Goal: Task Accomplishment & Management: Manage account settings

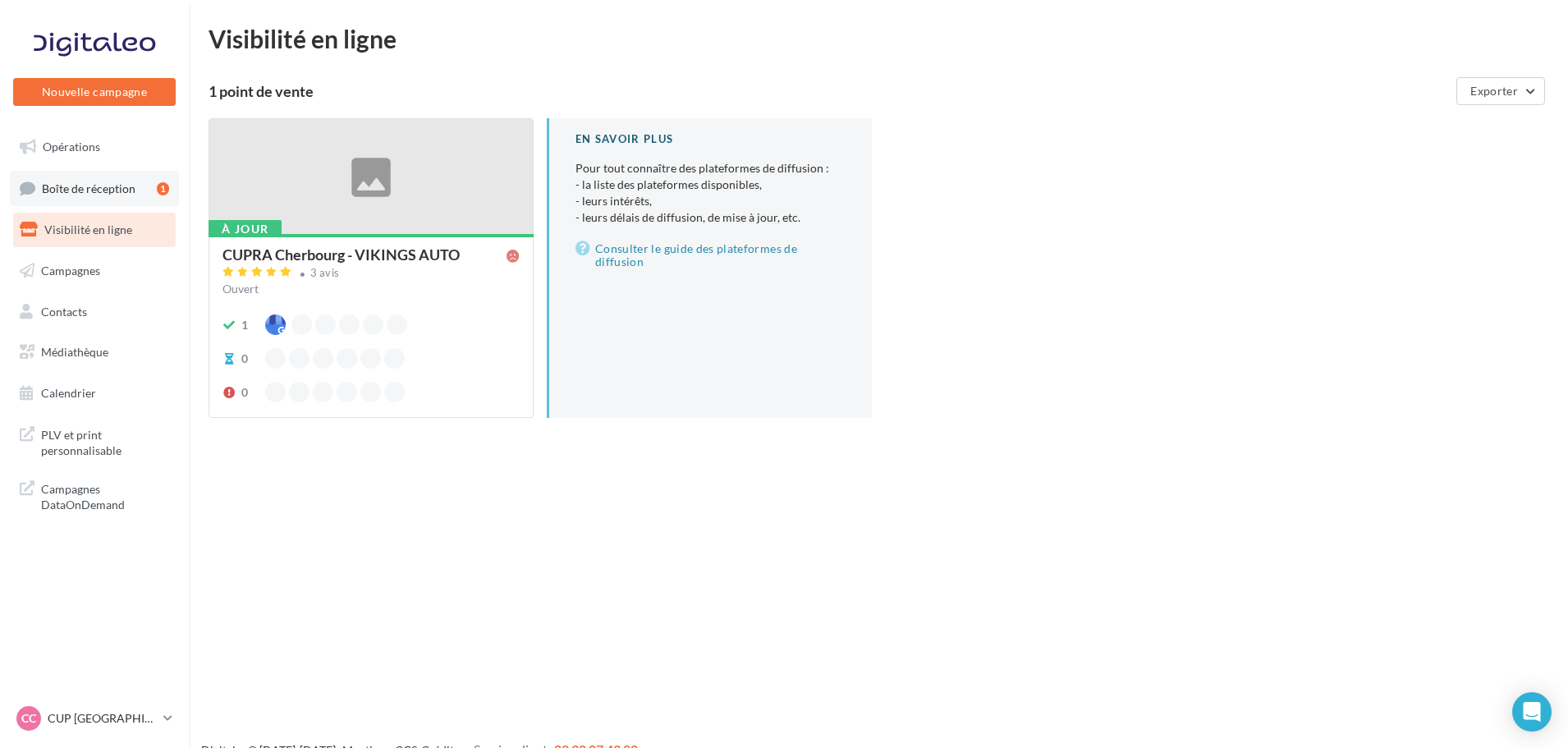
click at [97, 184] on span "Boîte de réception" at bounding box center [89, 187] width 94 height 14
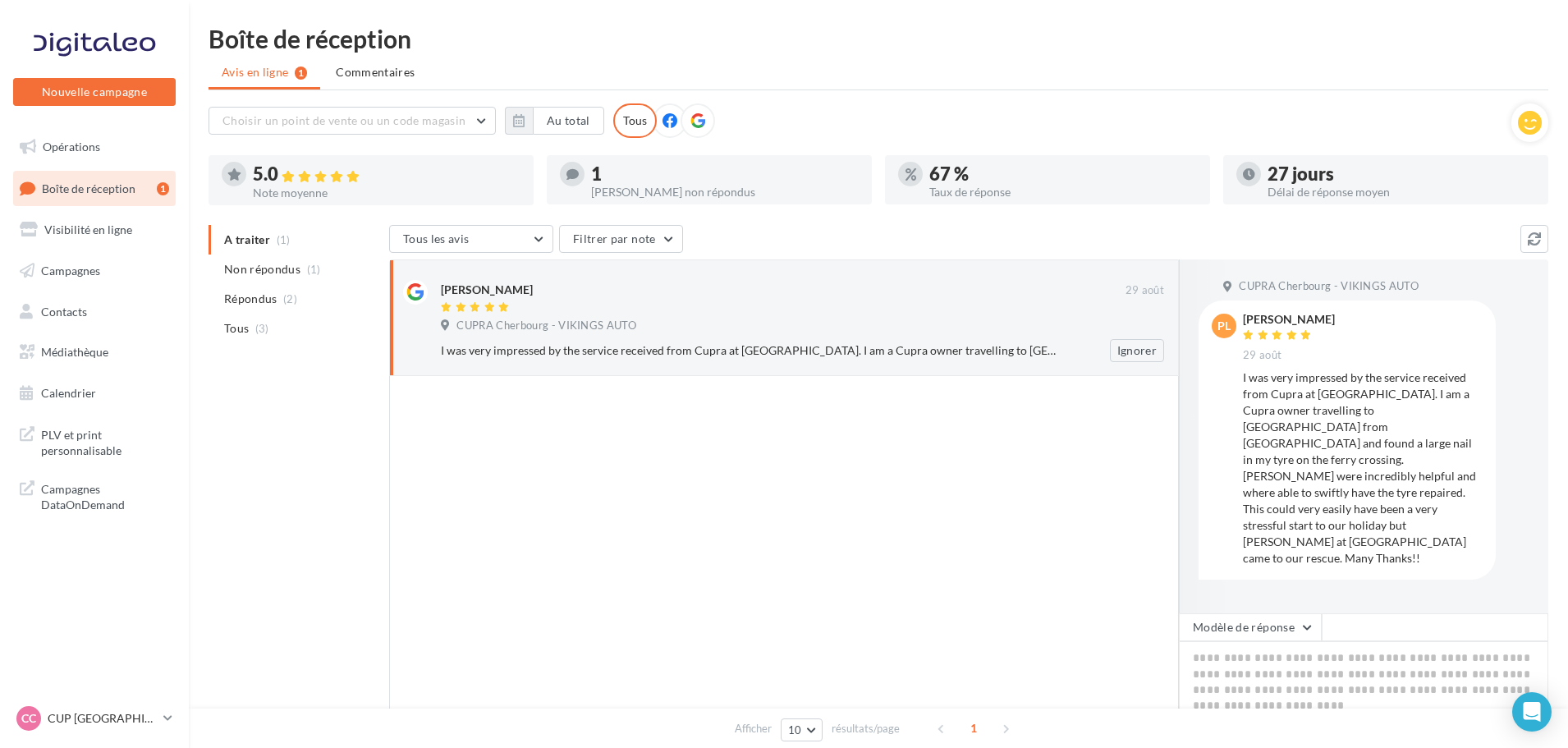
click at [597, 306] on div at bounding box center [783, 308] width 684 height 14
click at [1534, 240] on icon at bounding box center [1534, 239] width 13 height 13
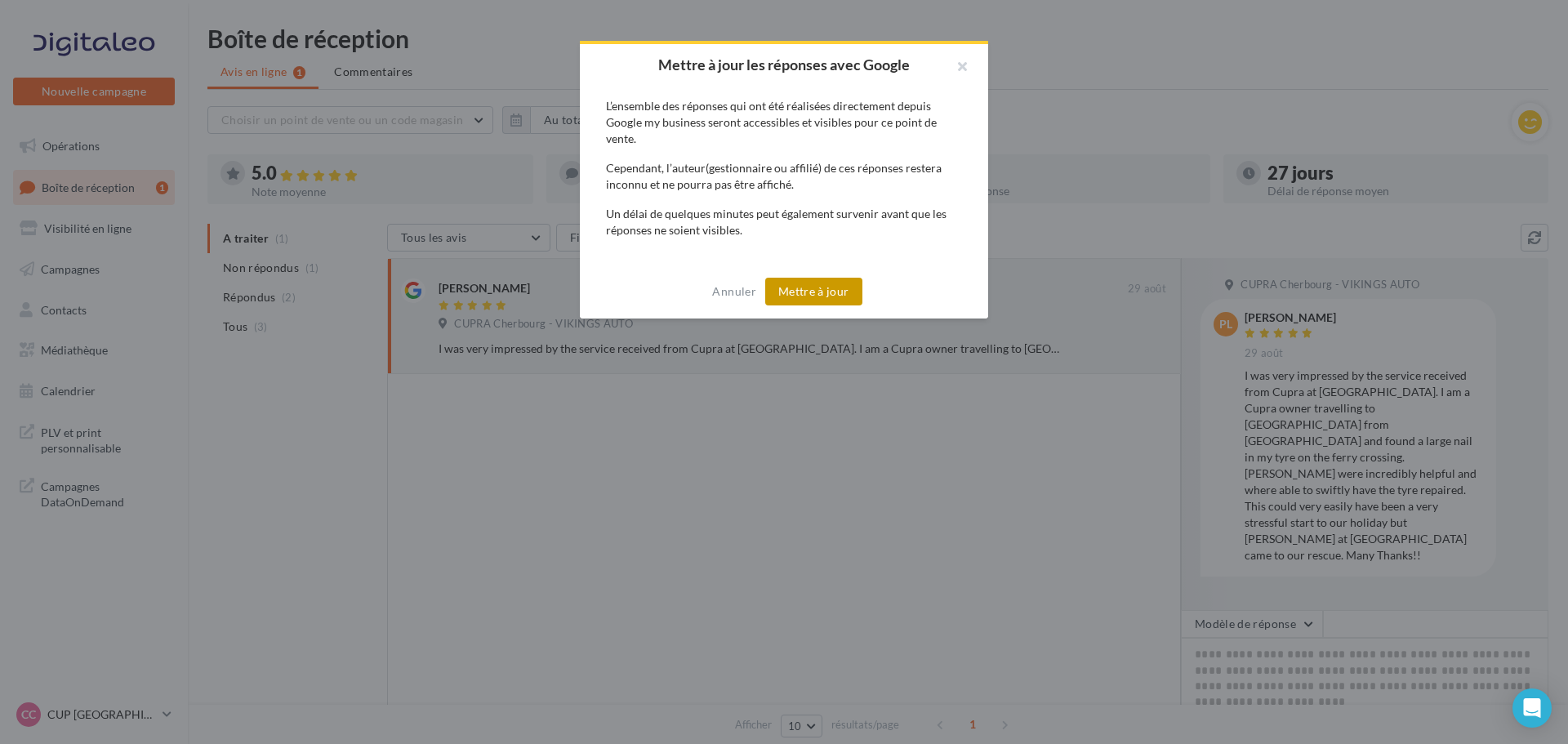
click at [792, 285] on button "Mettre à jour" at bounding box center [814, 291] width 97 height 28
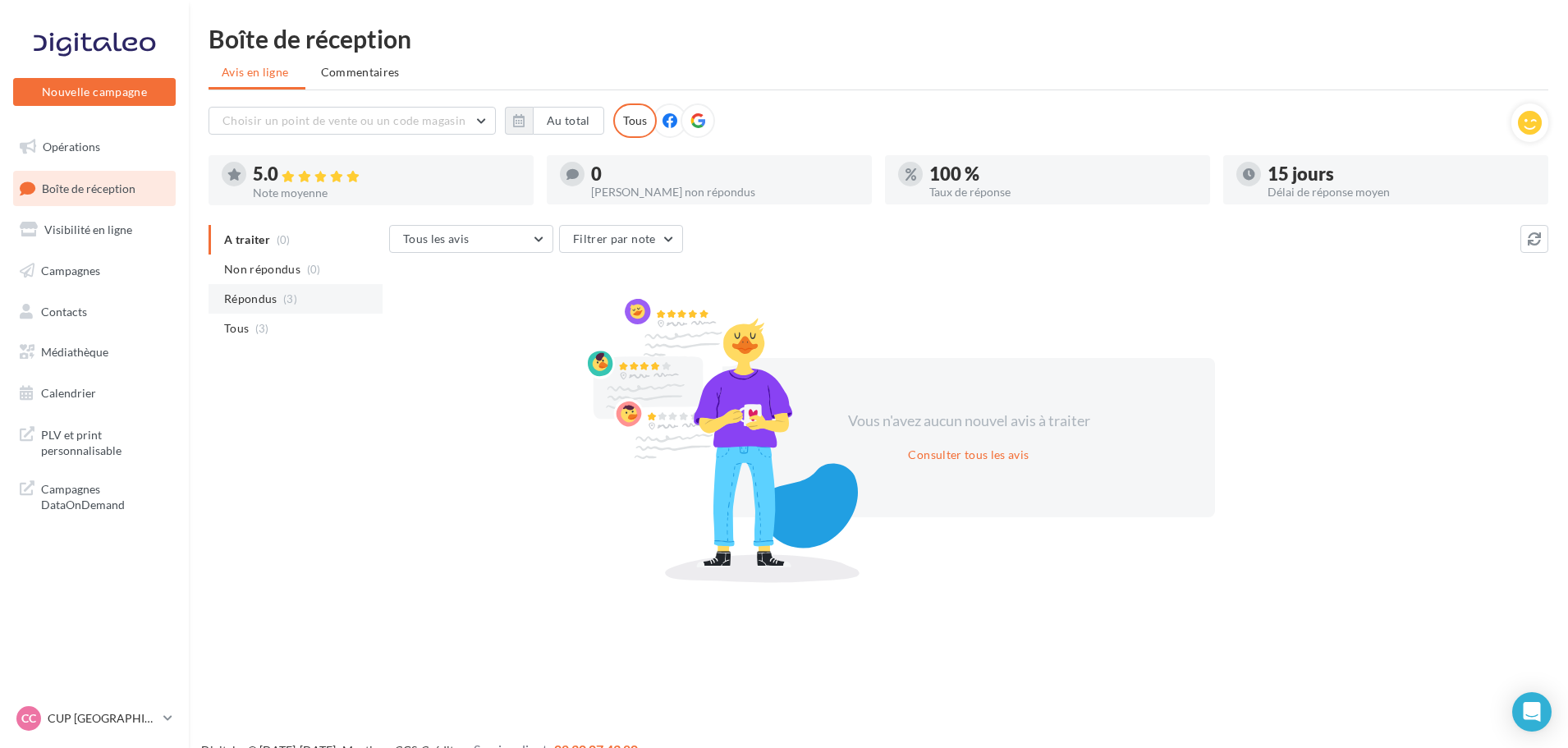
click at [250, 312] on li "Répondus (3)" at bounding box center [296, 298] width 174 height 30
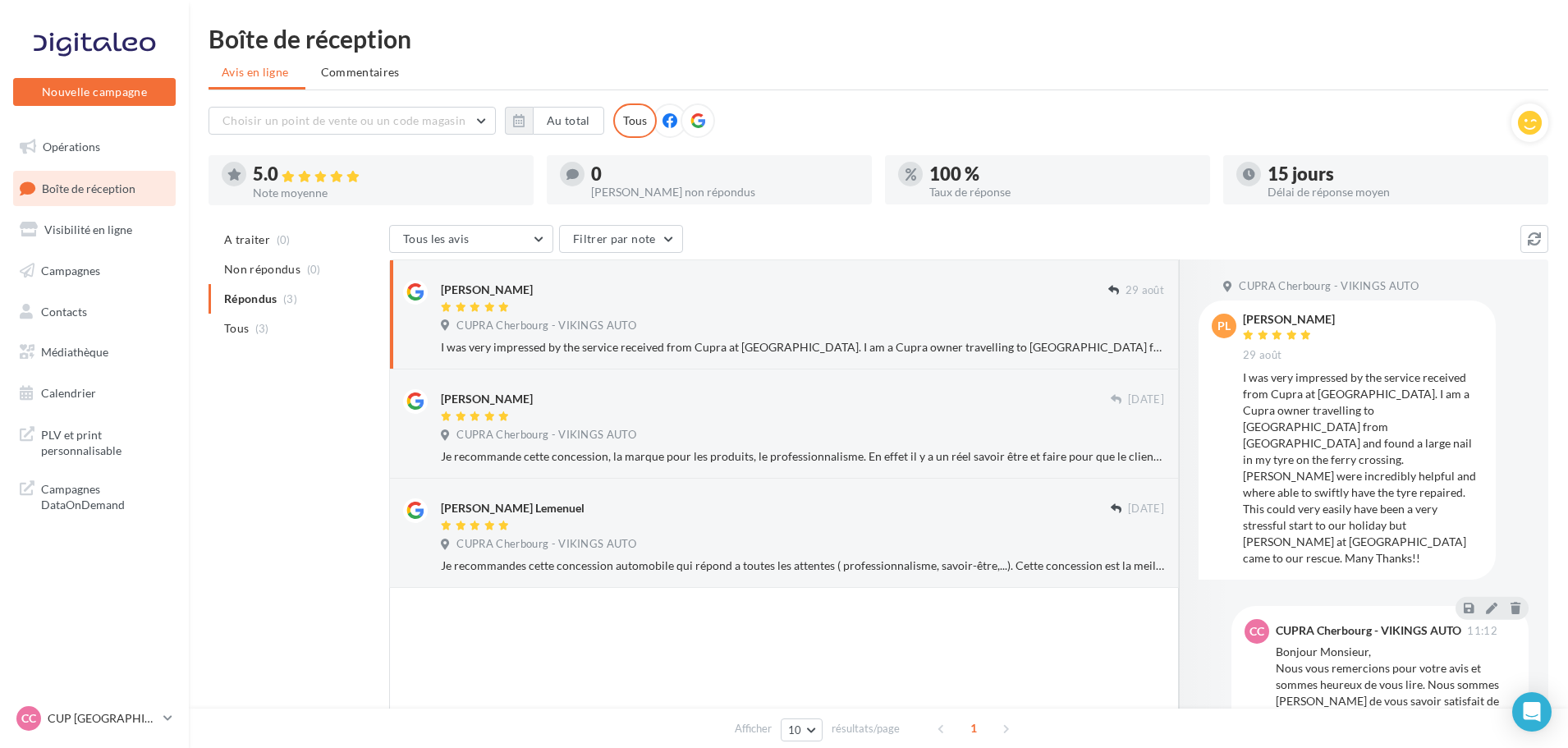
click at [548, 316] on div "[PERSON_NAME] 29 août CUPRA Cherbourg - VIKINGS AUTO I was very impressed by th…" at bounding box center [802, 317] width 723 height 76
click at [255, 242] on span "A traiter" at bounding box center [247, 240] width 46 height 16
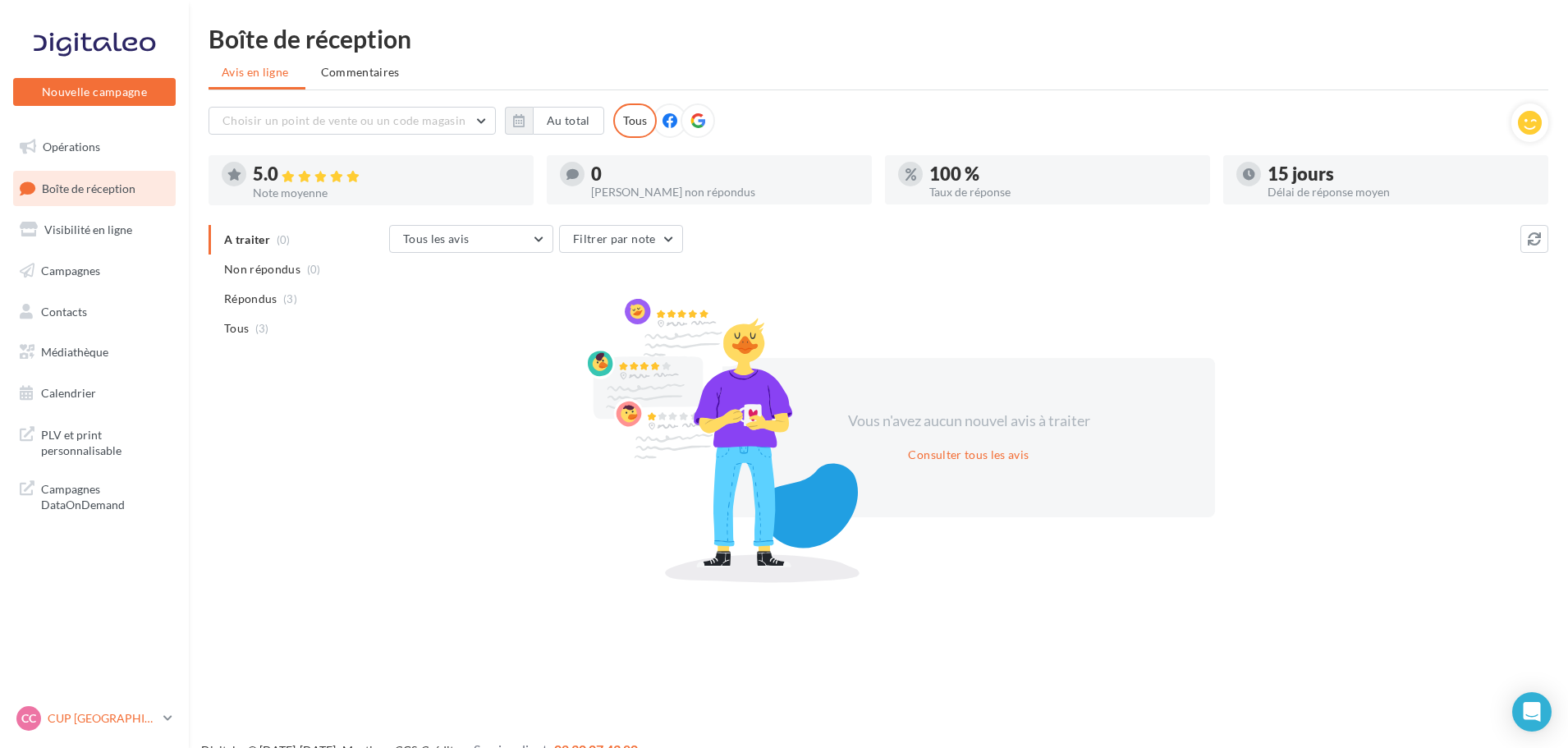
click at [134, 717] on p "CUP [GEOGRAPHIC_DATA]" at bounding box center [103, 718] width 109 height 16
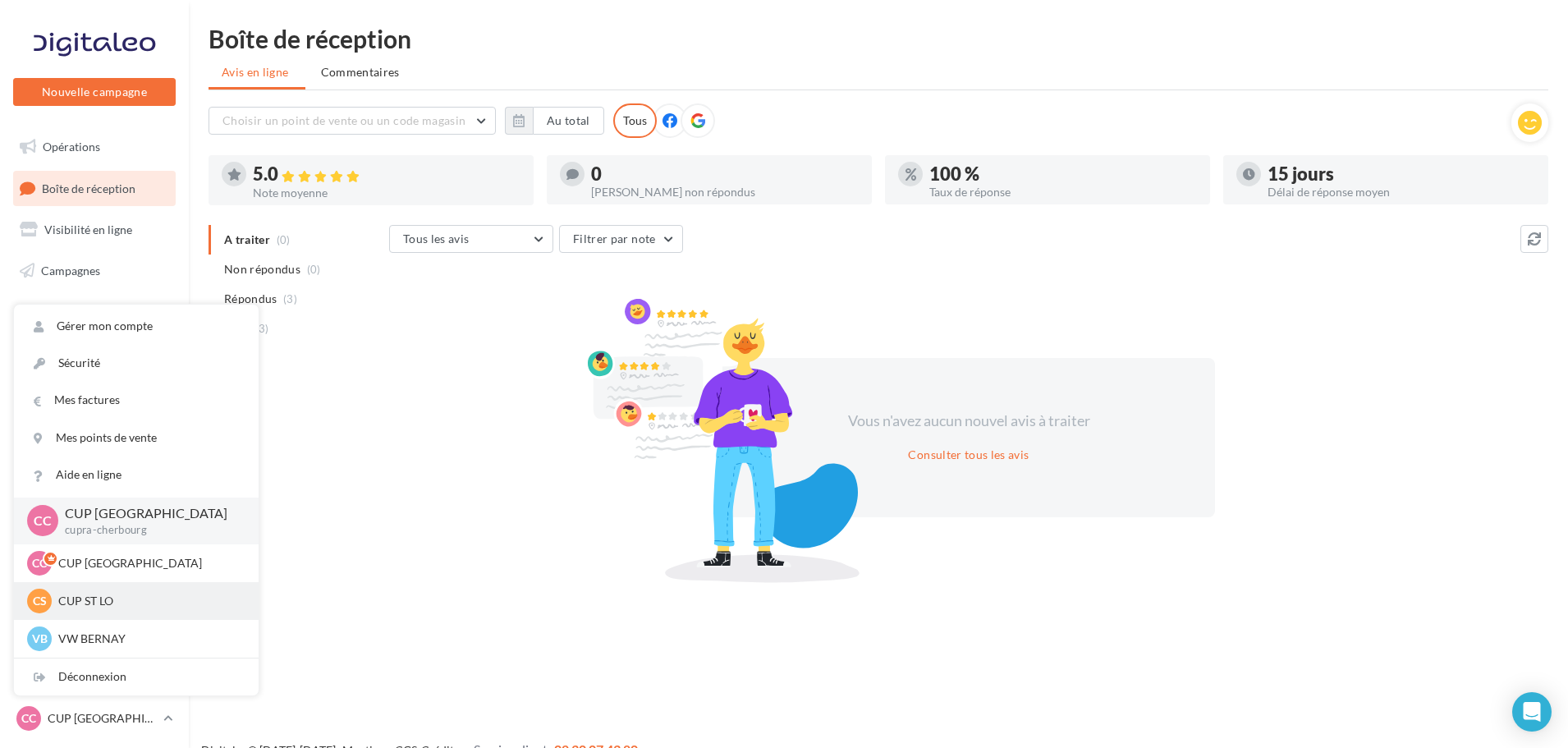
click at [88, 599] on p "CUP ST LO" at bounding box center [149, 600] width 180 height 16
